Goal: Information Seeking & Learning: Learn about a topic

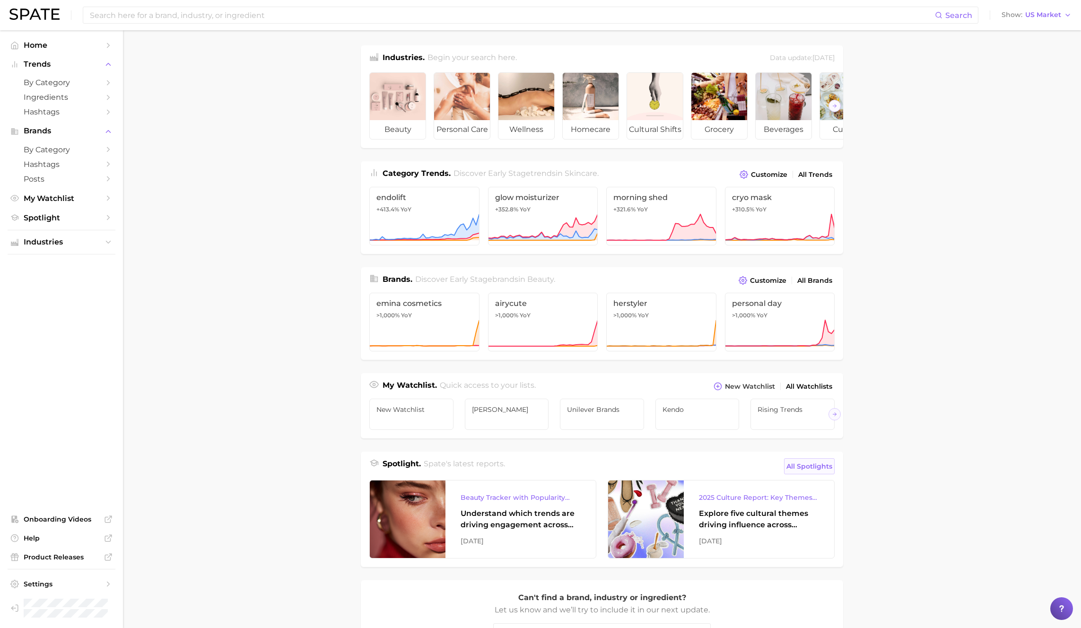
click at [810, 466] on span "All Spotlights" at bounding box center [809, 466] width 46 height 11
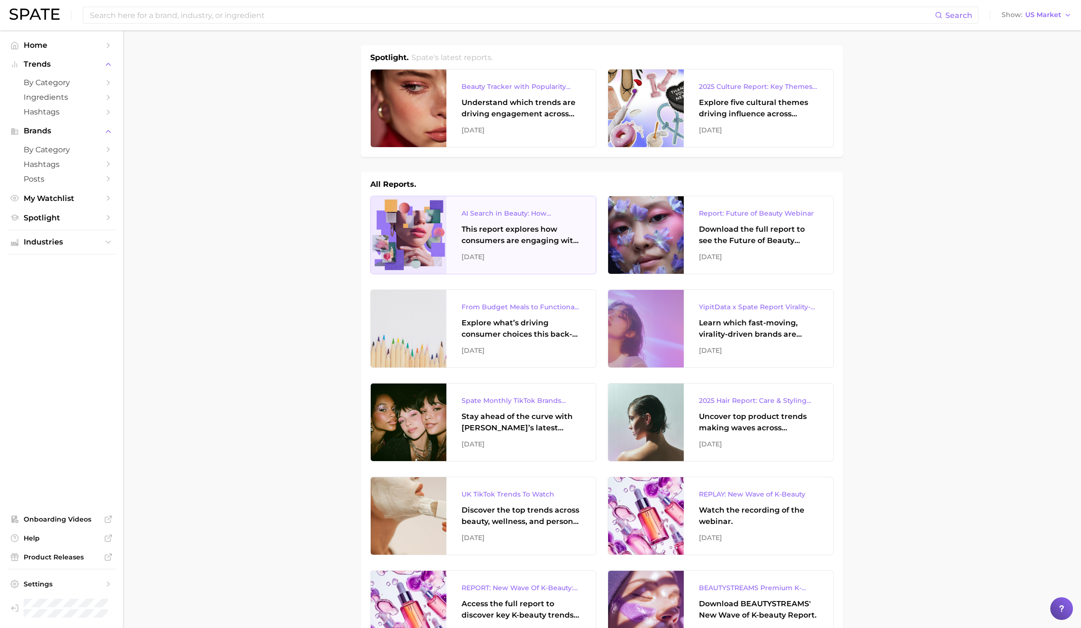
click at [492, 252] on div "[DATE]" at bounding box center [521, 256] width 119 height 11
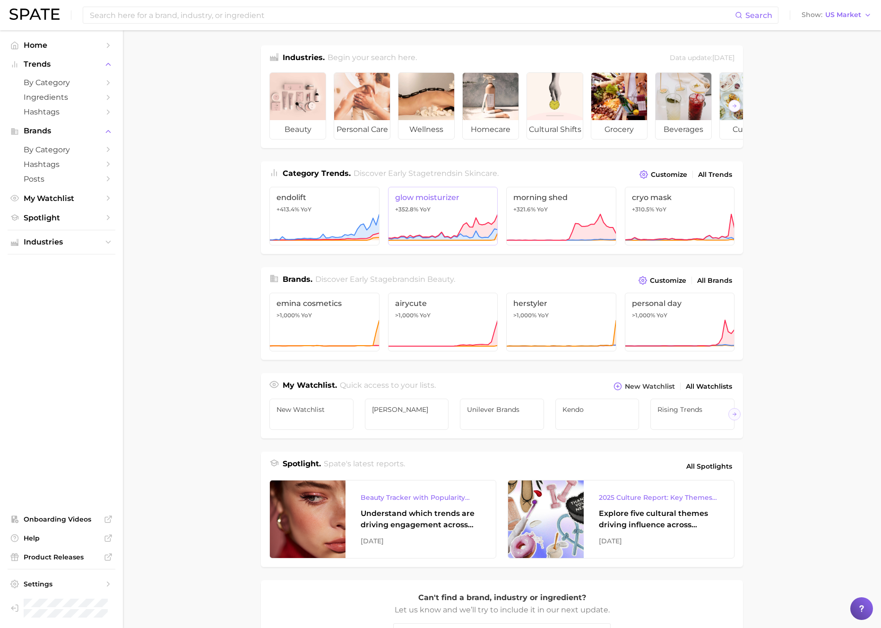
click at [474, 218] on icon at bounding box center [443, 227] width 110 height 28
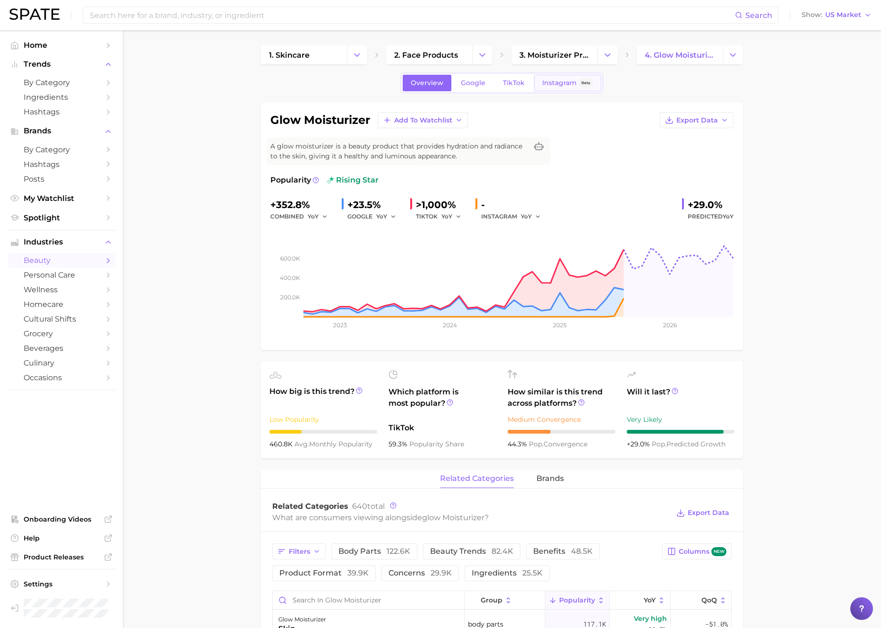
click at [579, 82] on span "Beta" at bounding box center [586, 83] width 15 height 9
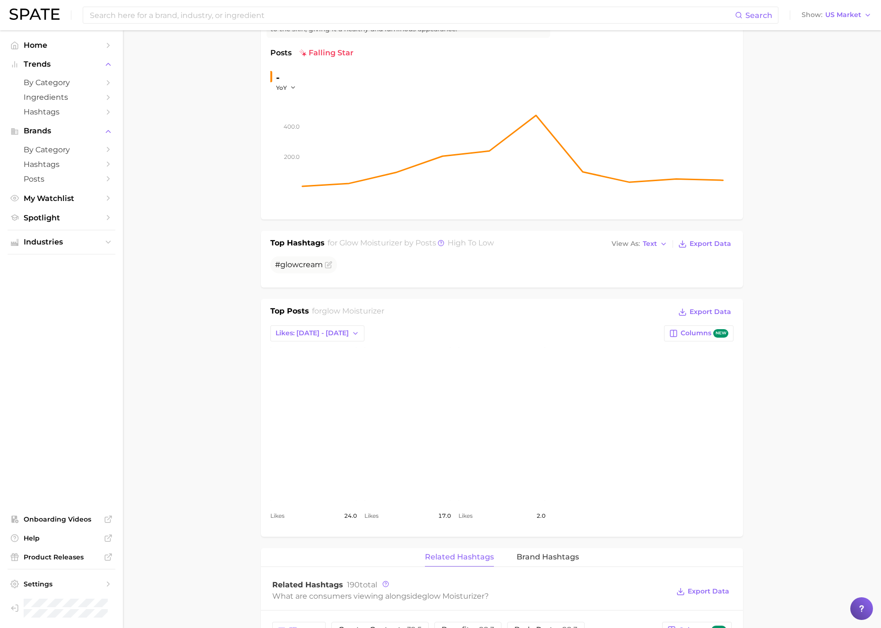
scroll to position [212, 0]
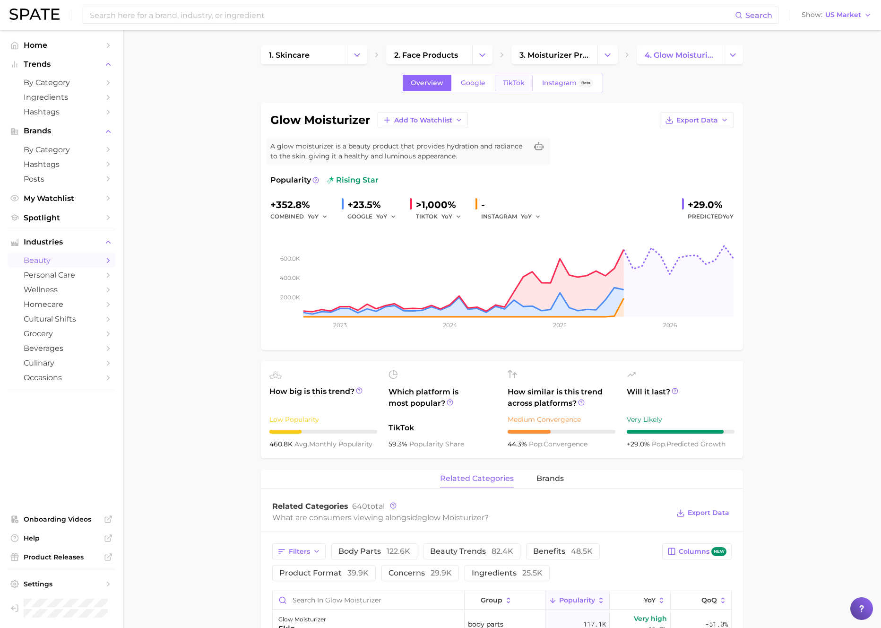
click at [518, 76] on link "TikTok" at bounding box center [514, 83] width 38 height 17
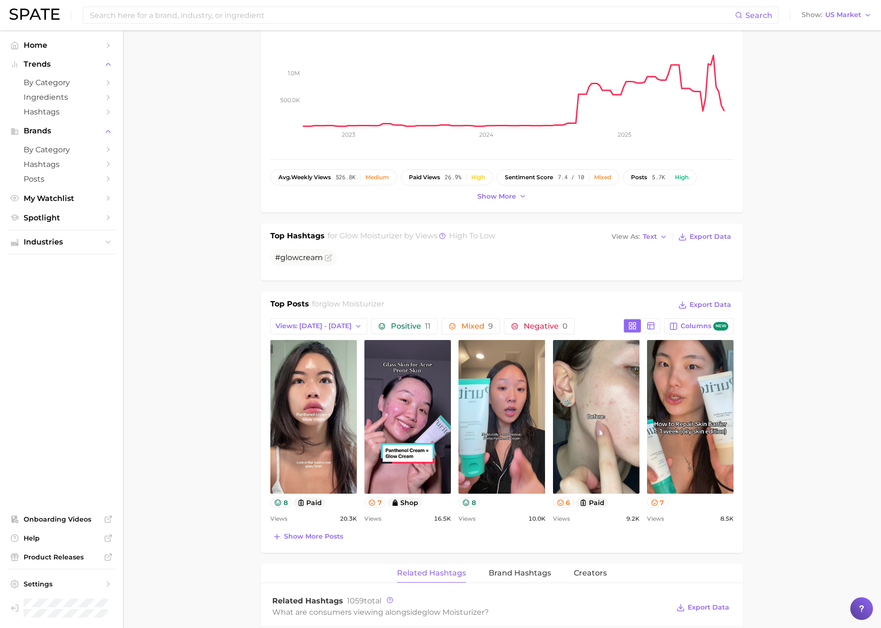
scroll to position [303, 0]
